Goal: Information Seeking & Learning: Learn about a topic

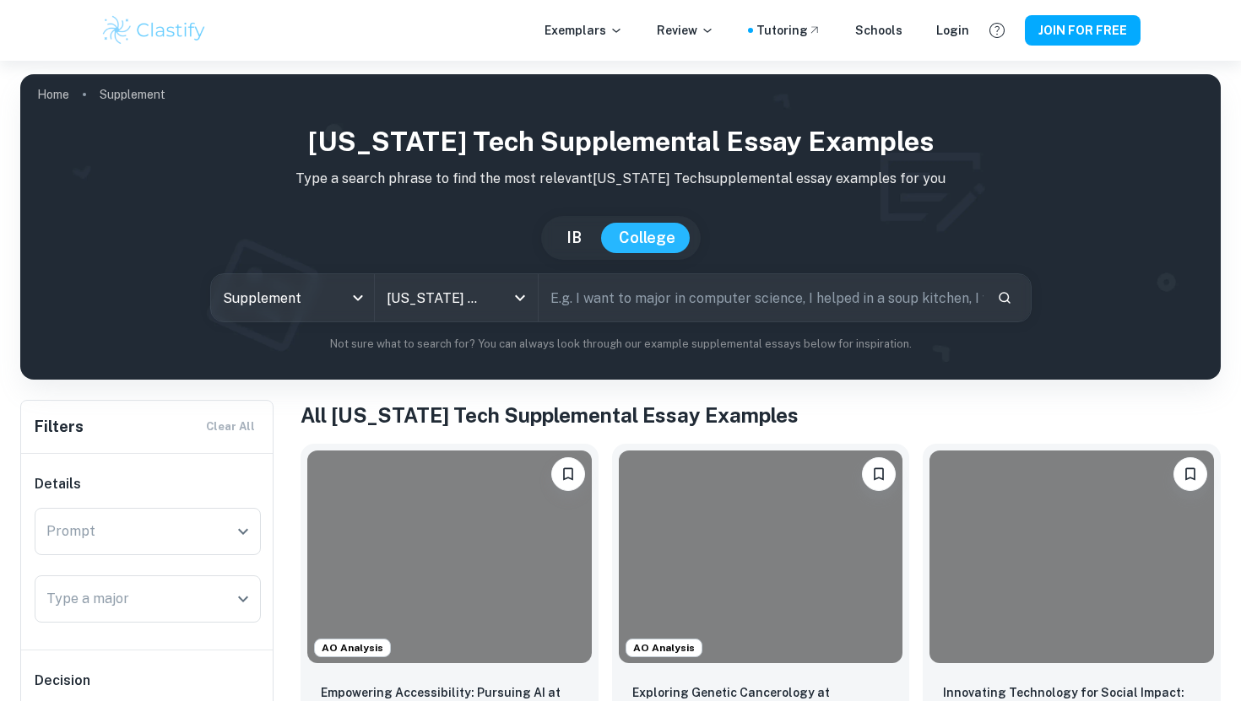
scroll to position [225, 0]
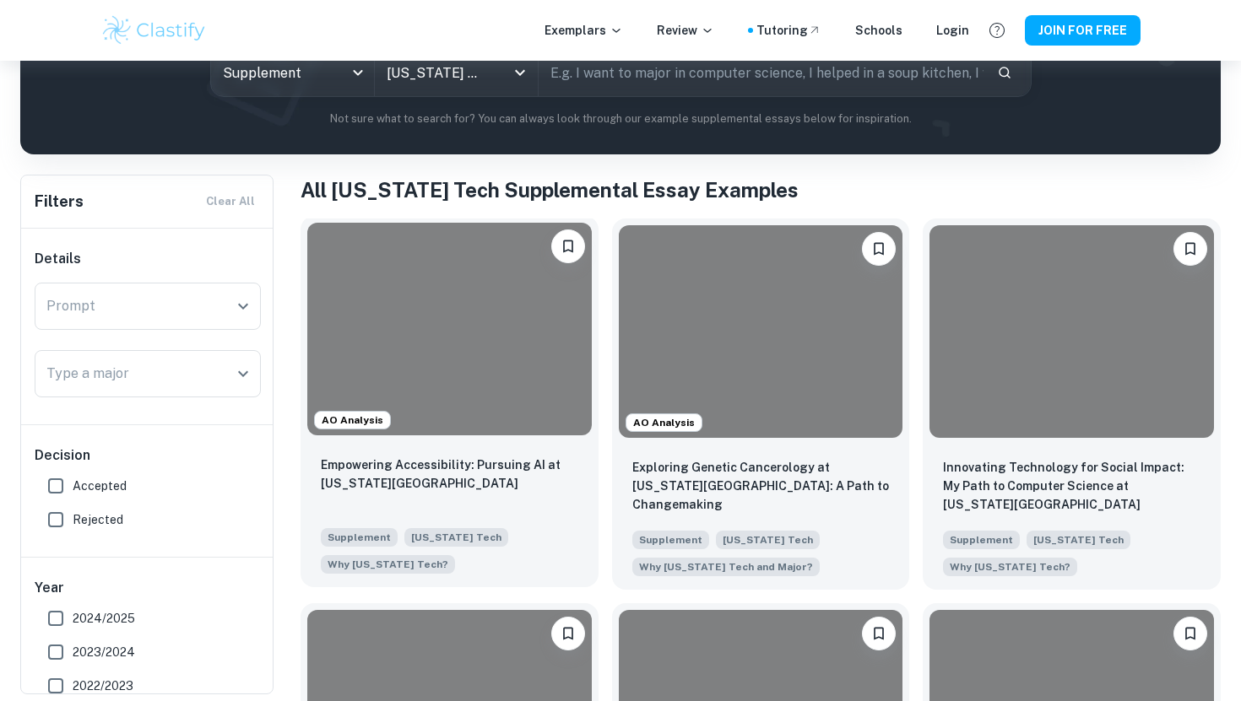
click at [458, 433] on div at bounding box center [449, 329] width 284 height 213
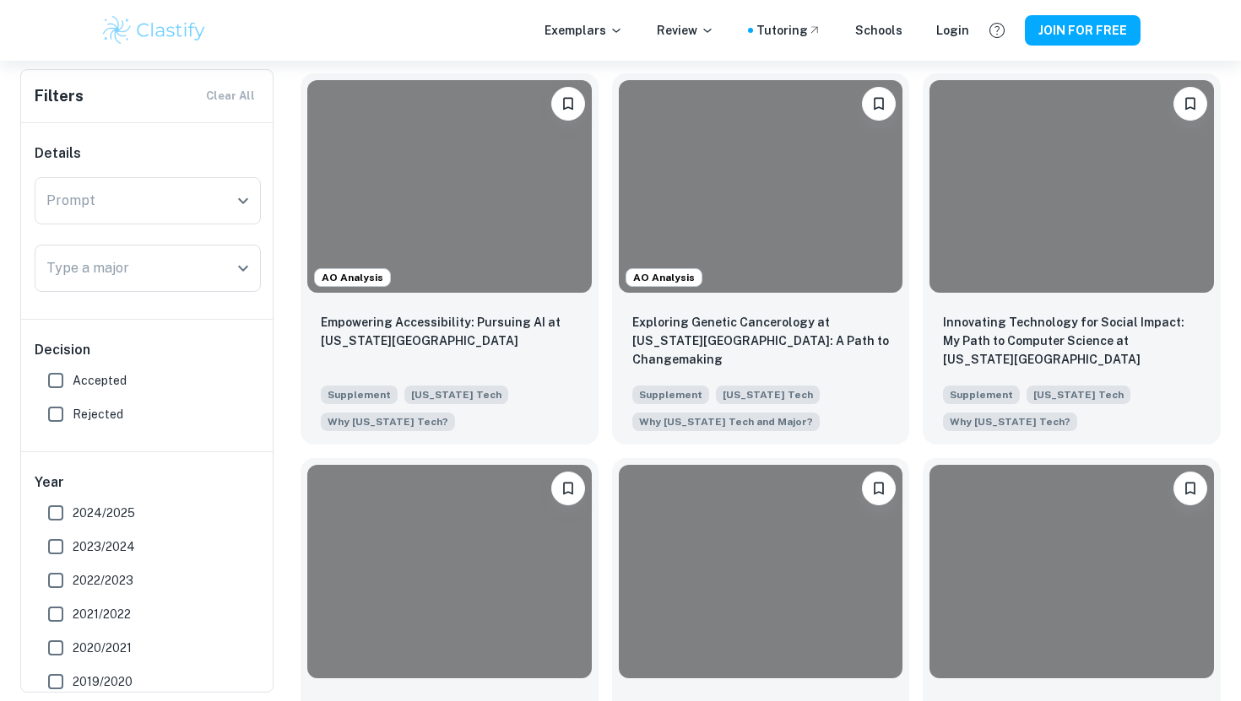
scroll to position [371, 0]
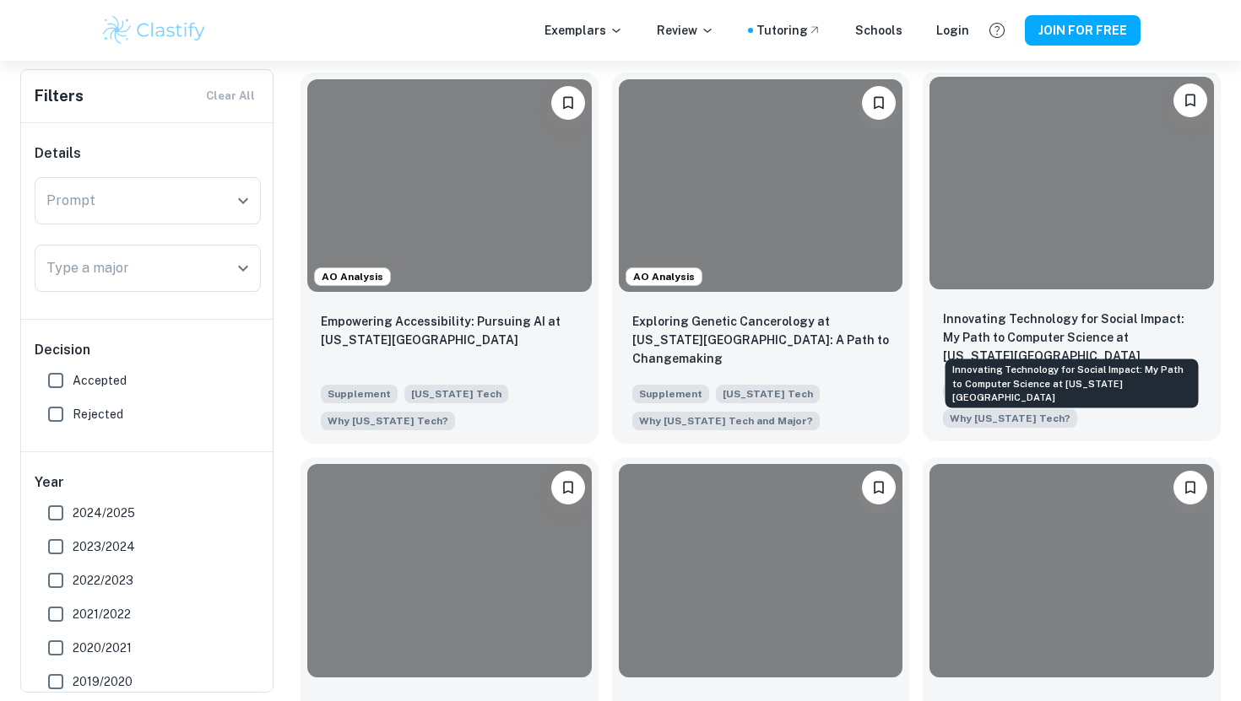
click at [1087, 319] on p "Innovating Technology for Social Impact: My Path to Computer Science at [US_STA…" at bounding box center [1071, 338] width 257 height 56
